Goal: Task Accomplishment & Management: Use online tool/utility

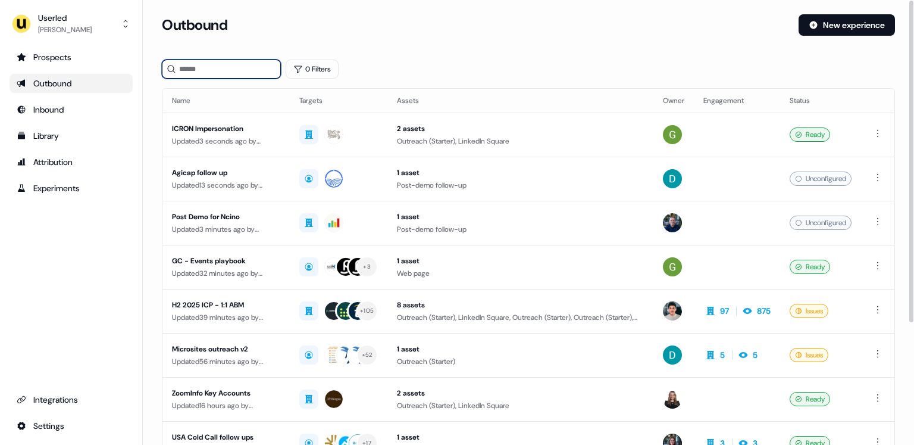
click at [214, 64] on input at bounding box center [221, 69] width 119 height 19
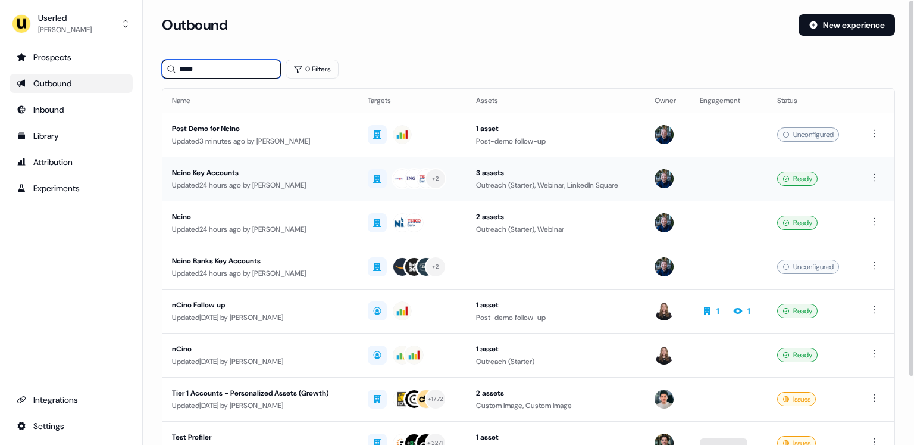
type input "*****"
click at [329, 174] on div "Ncino Key Accounts" at bounding box center [260, 173] width 177 height 12
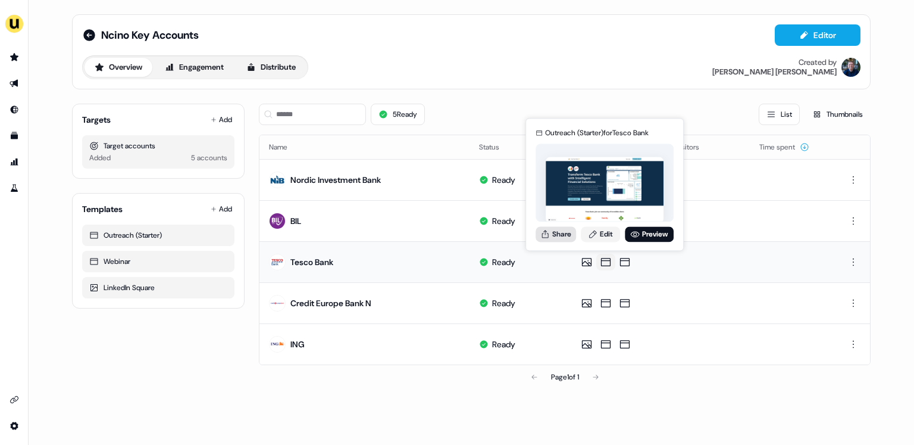
click at [561, 230] on button "Share" at bounding box center [556, 233] width 40 height 15
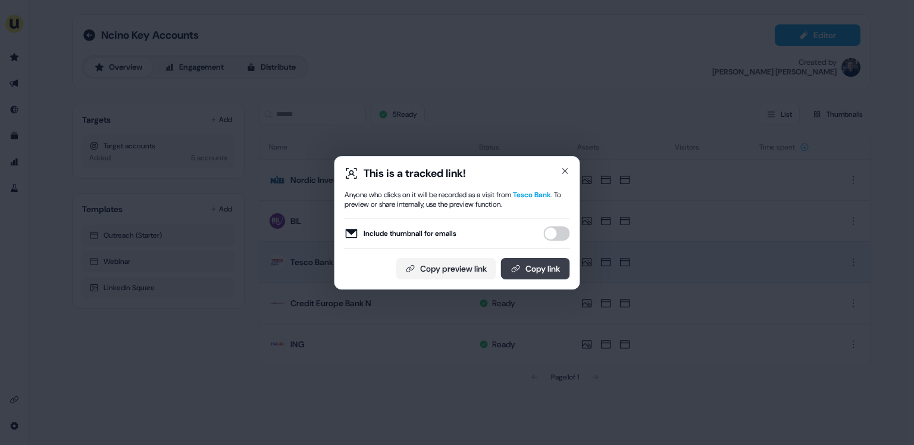
click at [541, 267] on button "Copy link" at bounding box center [535, 268] width 69 height 21
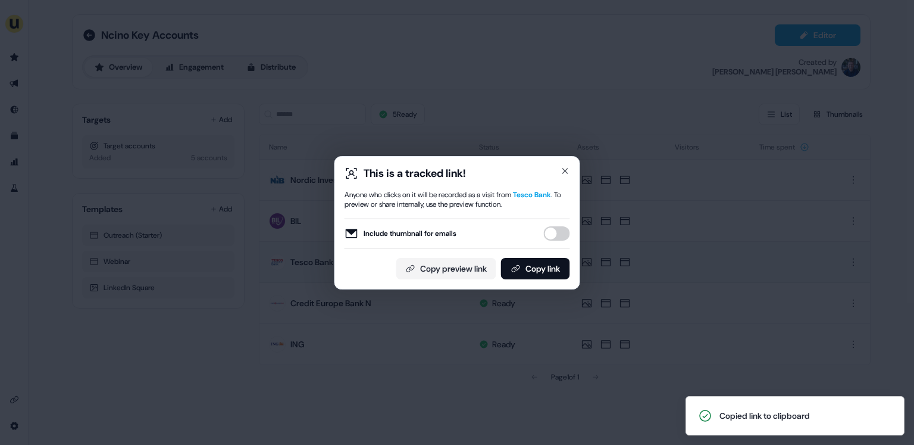
click at [249, 313] on div "This is a tracked link! Anyone who clicks on it will be recorded as a visit fro…" at bounding box center [457, 222] width 914 height 445
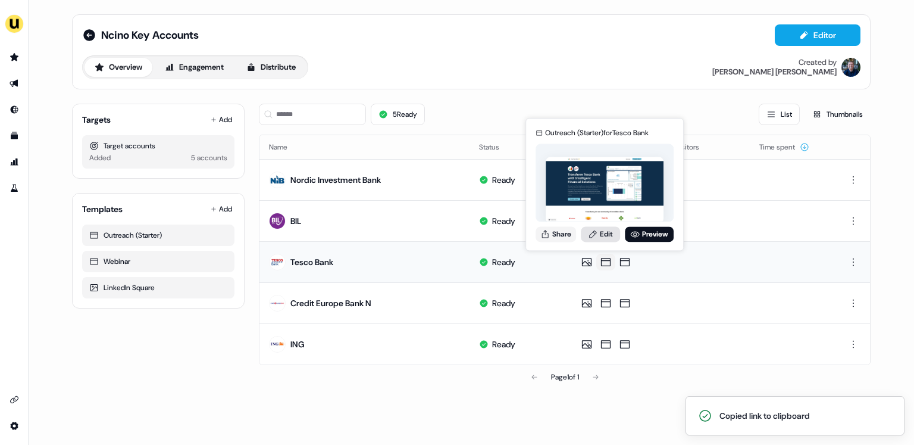
click at [607, 229] on link "Edit" at bounding box center [600, 233] width 39 height 15
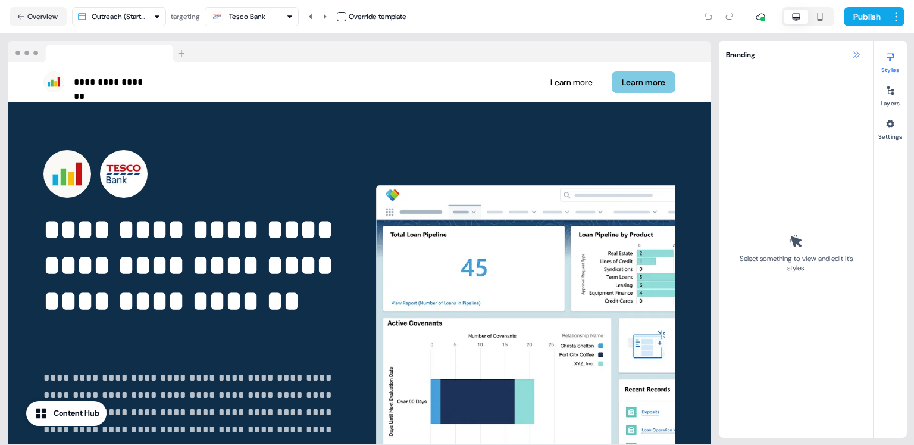
click at [854, 55] on icon at bounding box center [857, 55] width 10 height 10
click at [858, 54] on icon at bounding box center [857, 55] width 10 height 10
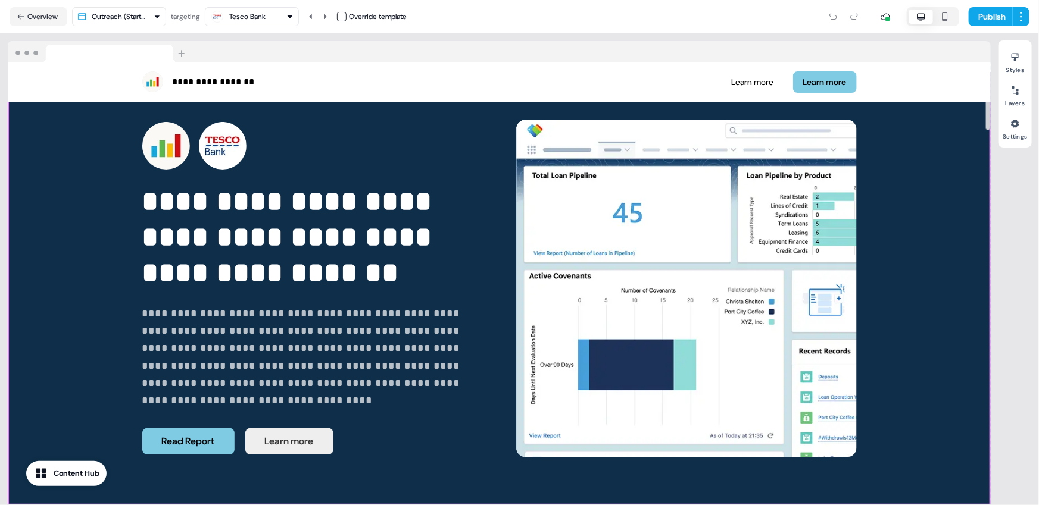
scroll to position [25, 0]
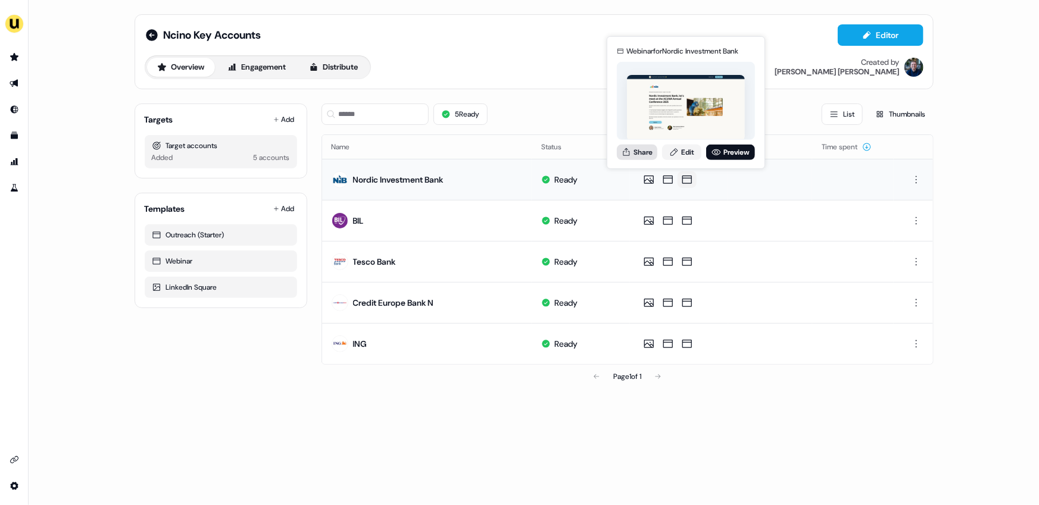
click at [643, 148] on button "Share" at bounding box center [637, 151] width 40 height 15
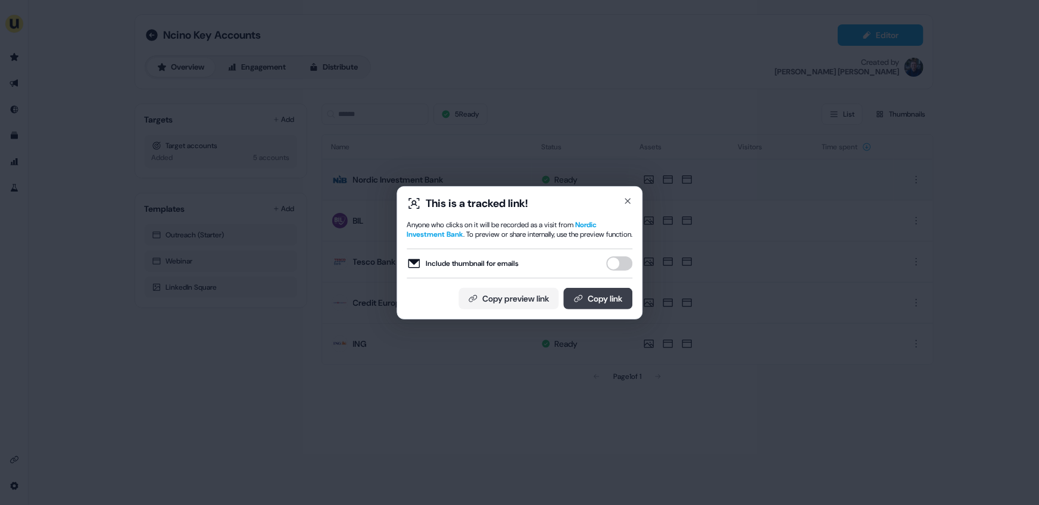
click at [599, 301] on button "Copy link" at bounding box center [597, 298] width 69 height 21
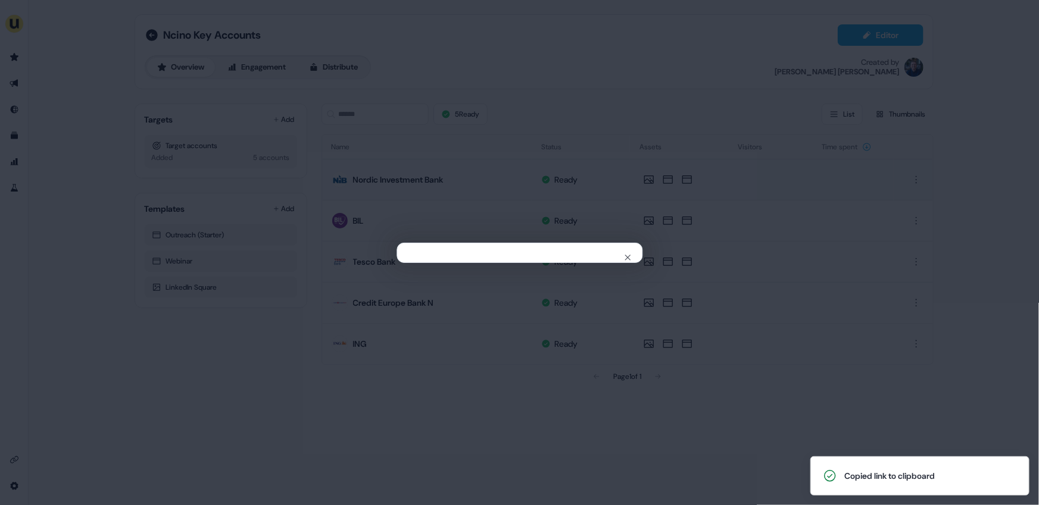
click at [373, 405] on div "Close" at bounding box center [519, 252] width 1039 height 505
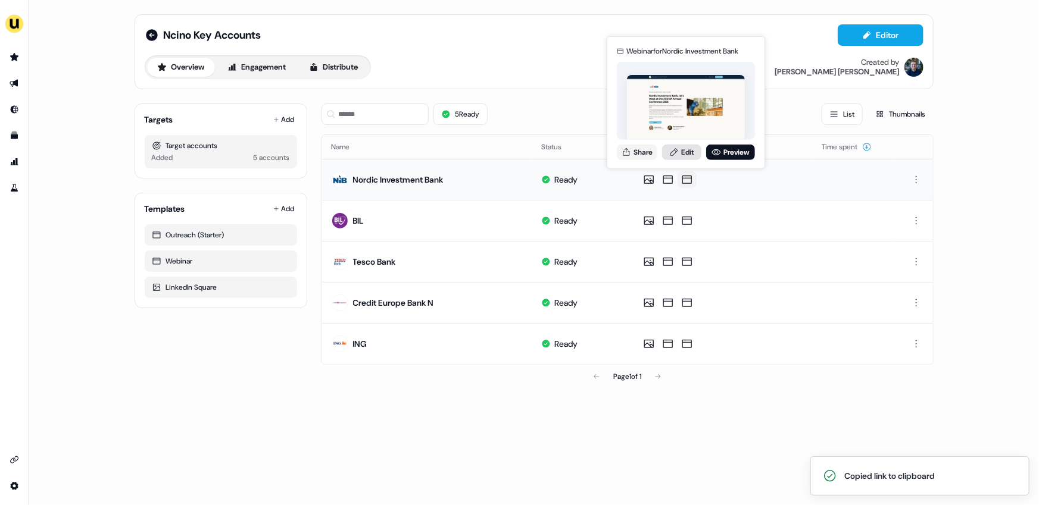
click at [674, 158] on link "Edit" at bounding box center [681, 151] width 39 height 15
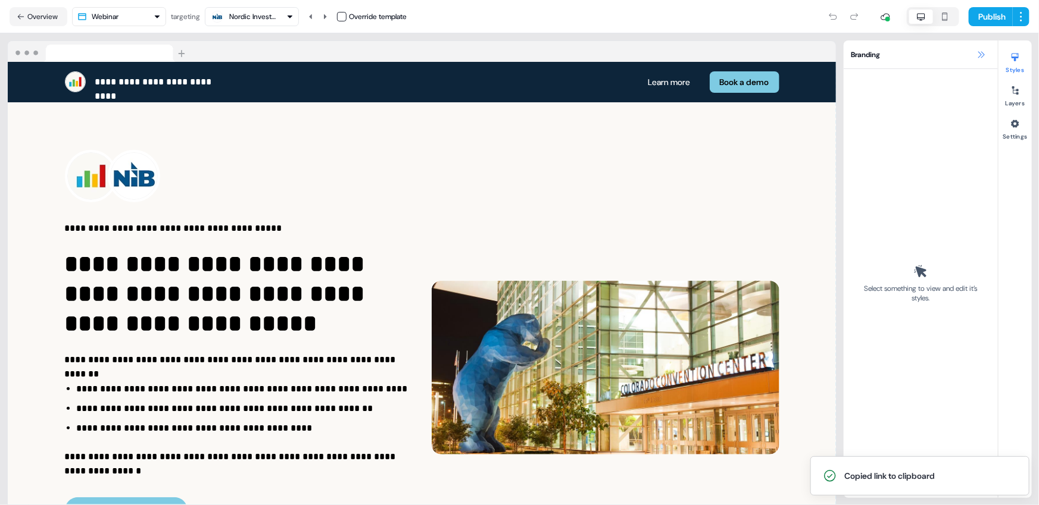
click at [914, 54] on icon at bounding box center [981, 55] width 10 height 10
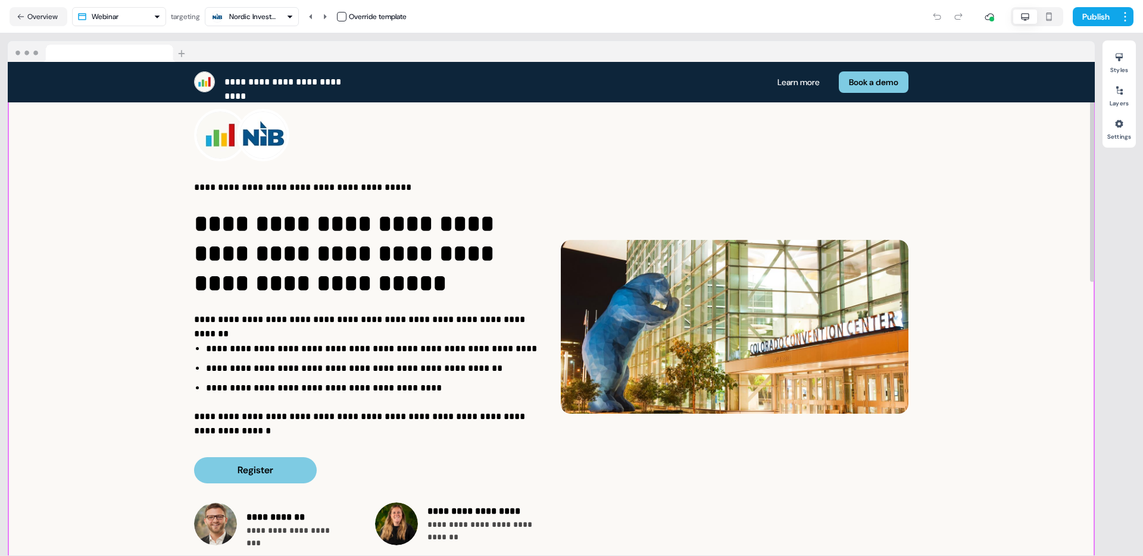
scroll to position [40, 0]
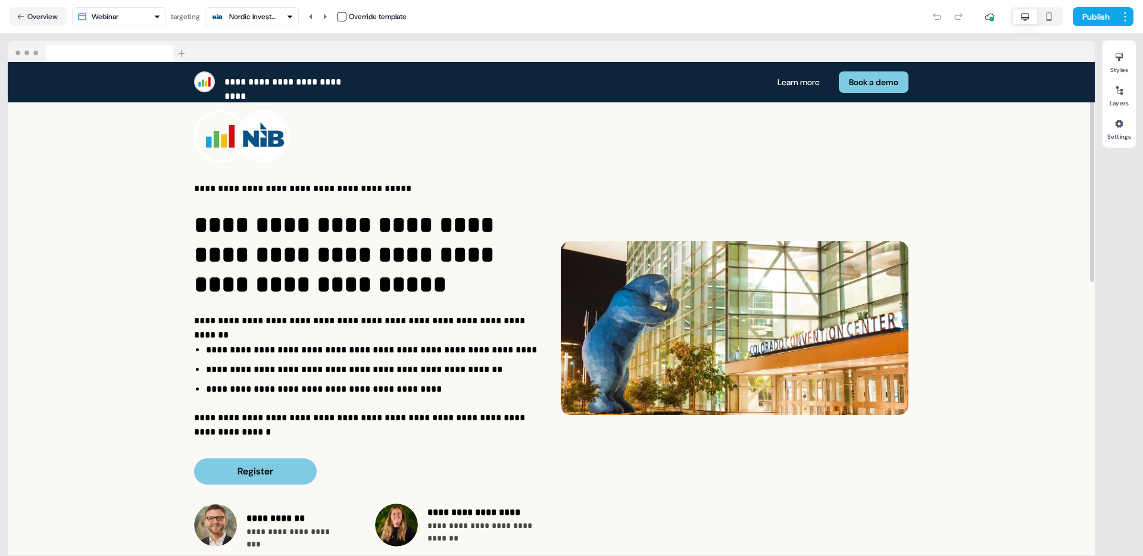
click at [113, 11] on html "**********" at bounding box center [571, 278] width 1143 height 556
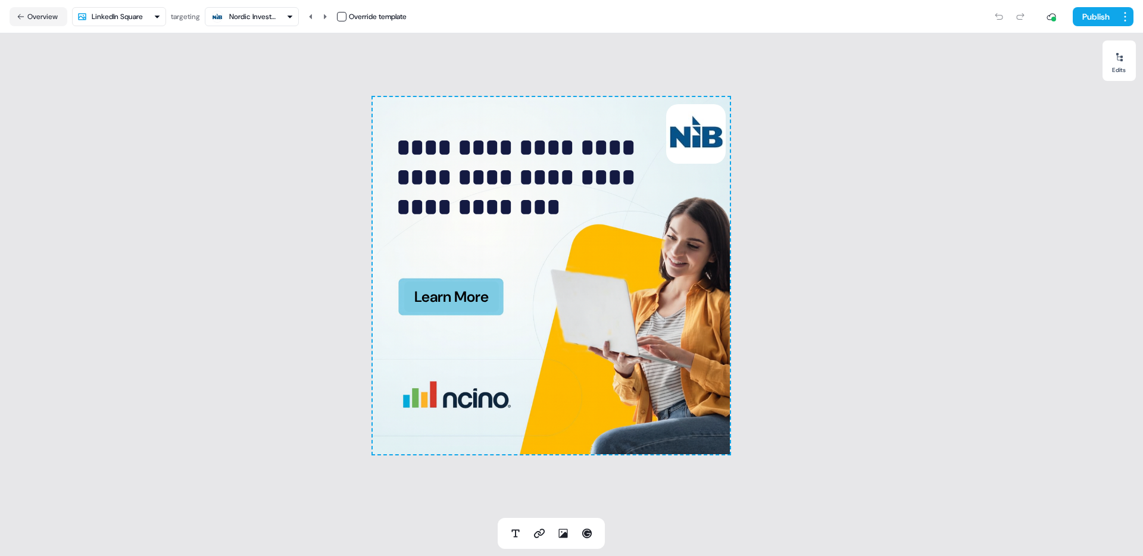
click at [266, 12] on div "Nordic Investment Bank" at bounding box center [253, 17] width 48 height 12
click at [260, 156] on div "ING" at bounding box center [254, 160] width 79 height 17
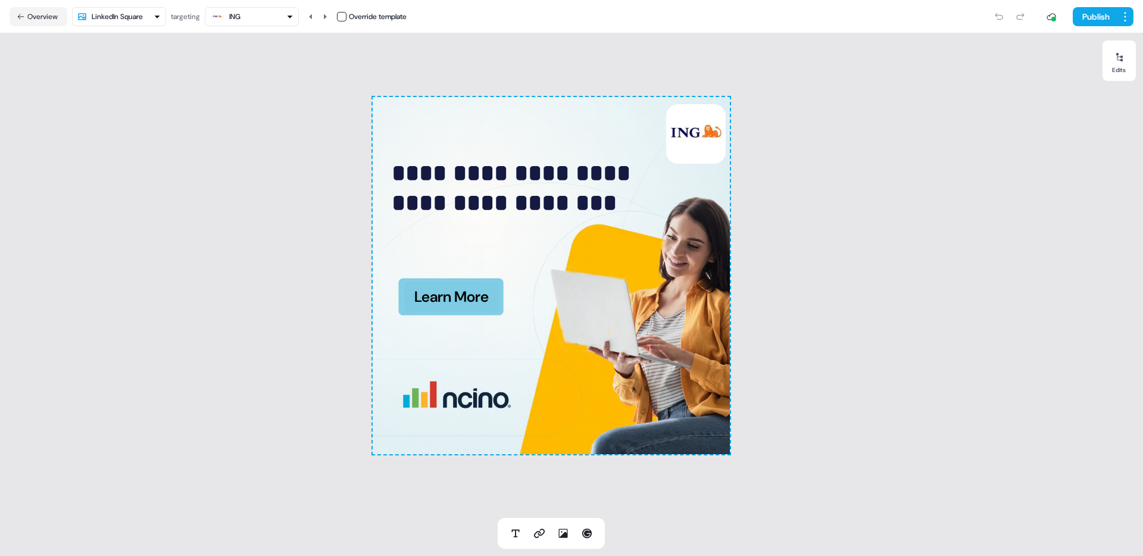
click at [259, 17] on div "ING" at bounding box center [251, 17] width 83 height 14
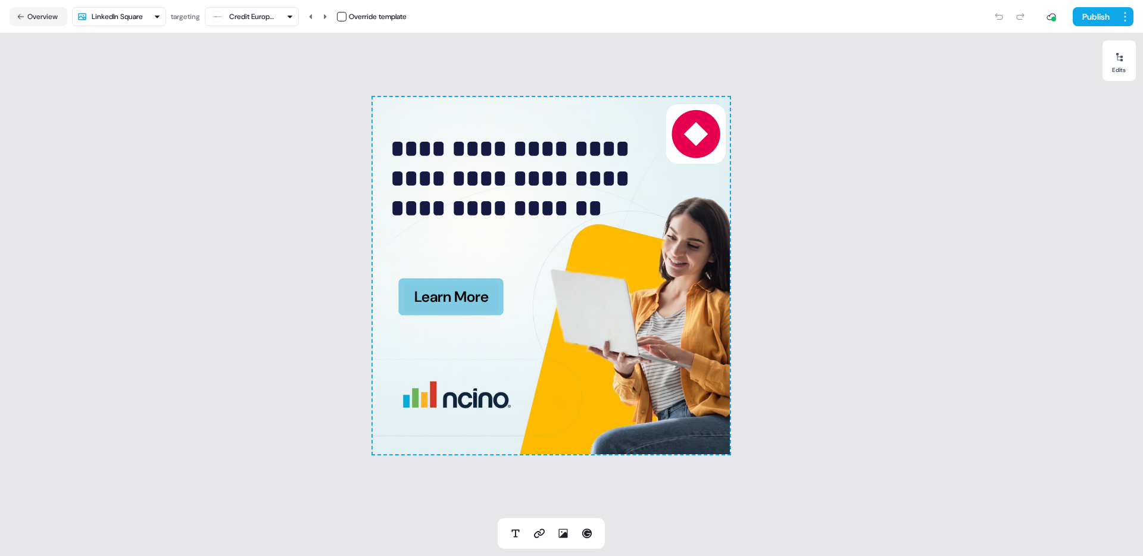
click at [189, 161] on div "**********" at bounding box center [551, 275] width 1102 height 485
click at [138, 20] on html "**********" at bounding box center [571, 278] width 1143 height 556
